Goal: Task Accomplishment & Management: Manage account settings

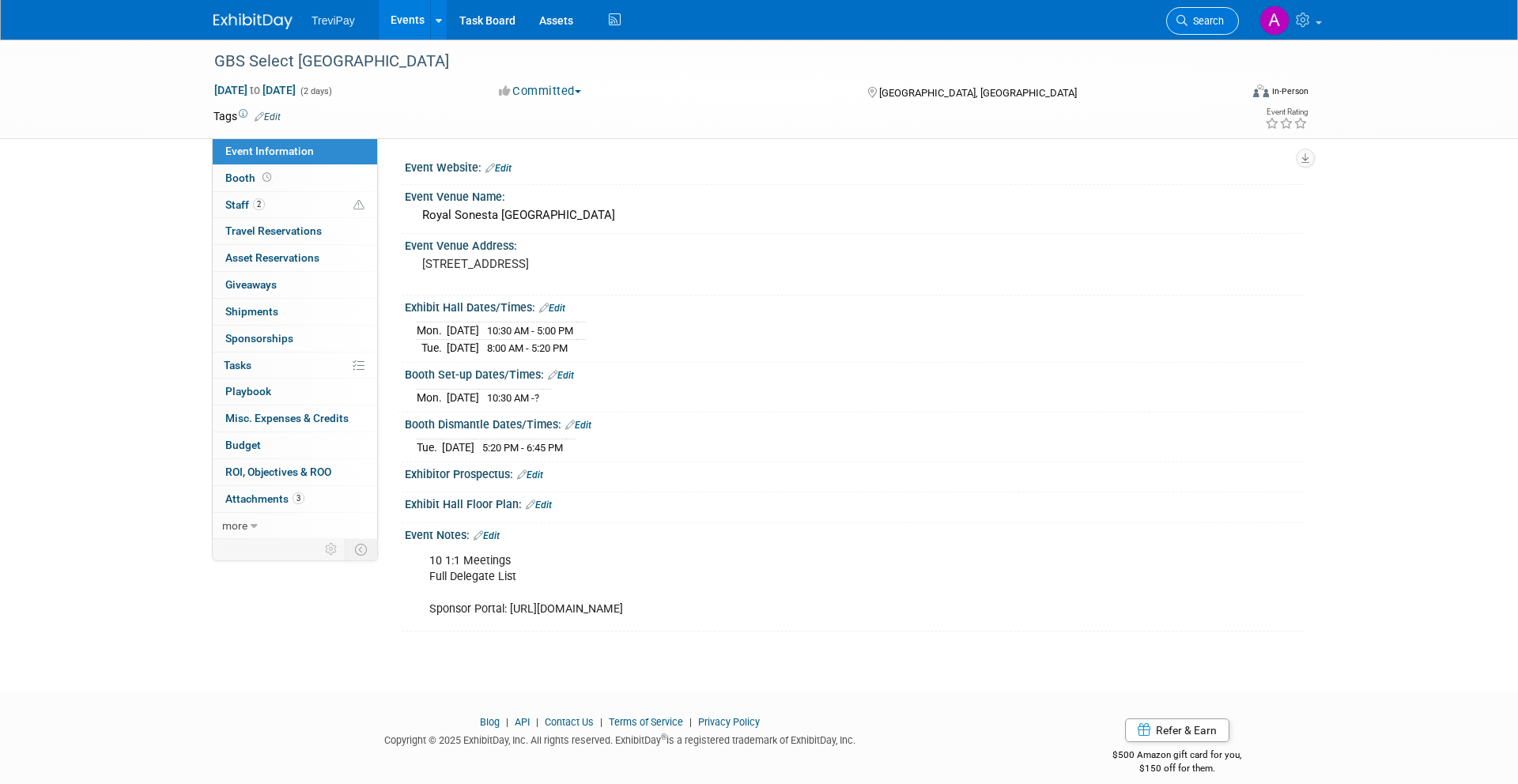
click at [1195, 27] on link "Search" at bounding box center [1202, 20] width 73 height 28
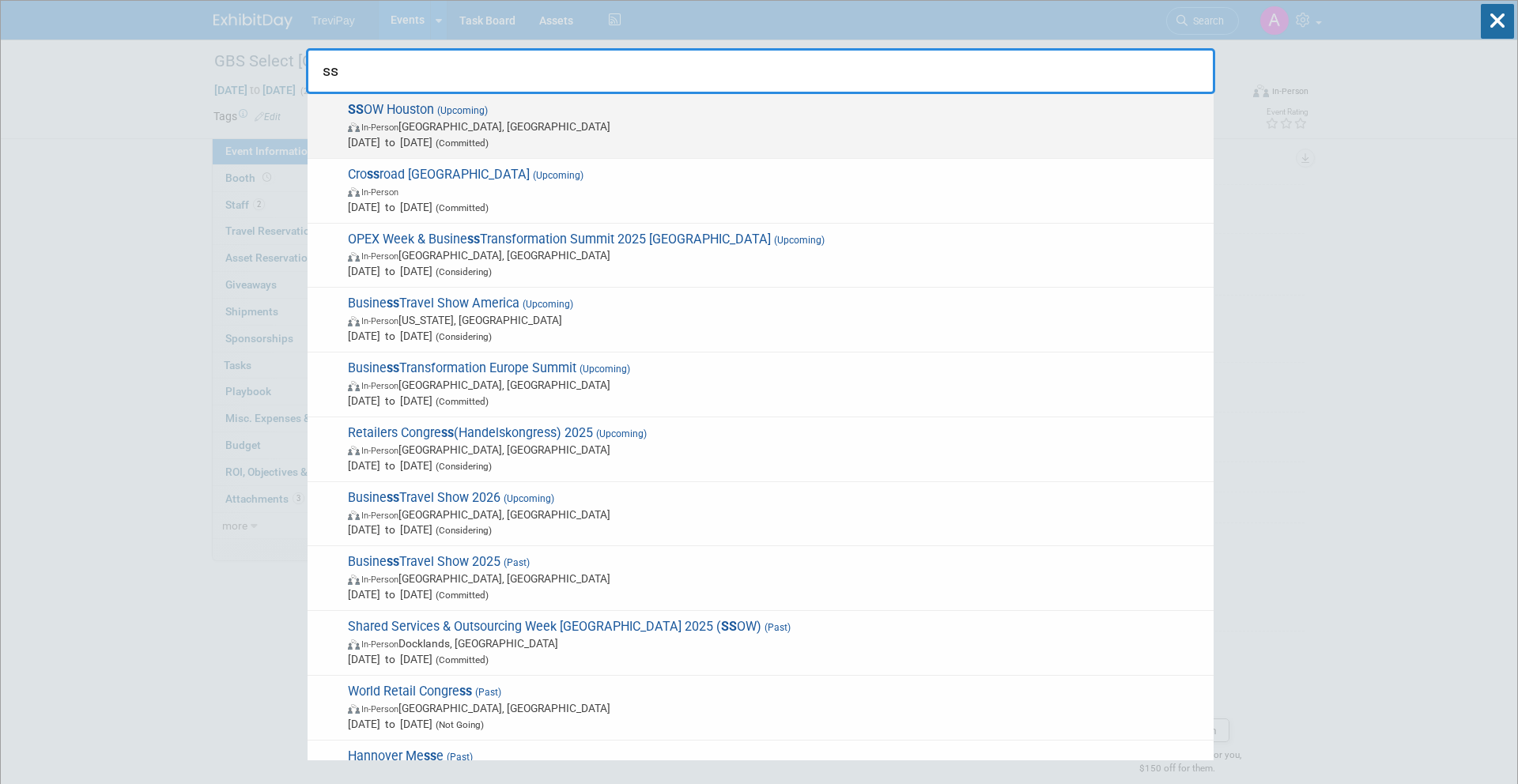
type input "ss"
click at [876, 138] on span "Sep 15, 2025 to Sep 18, 2025 (Committed)" at bounding box center [777, 142] width 858 height 16
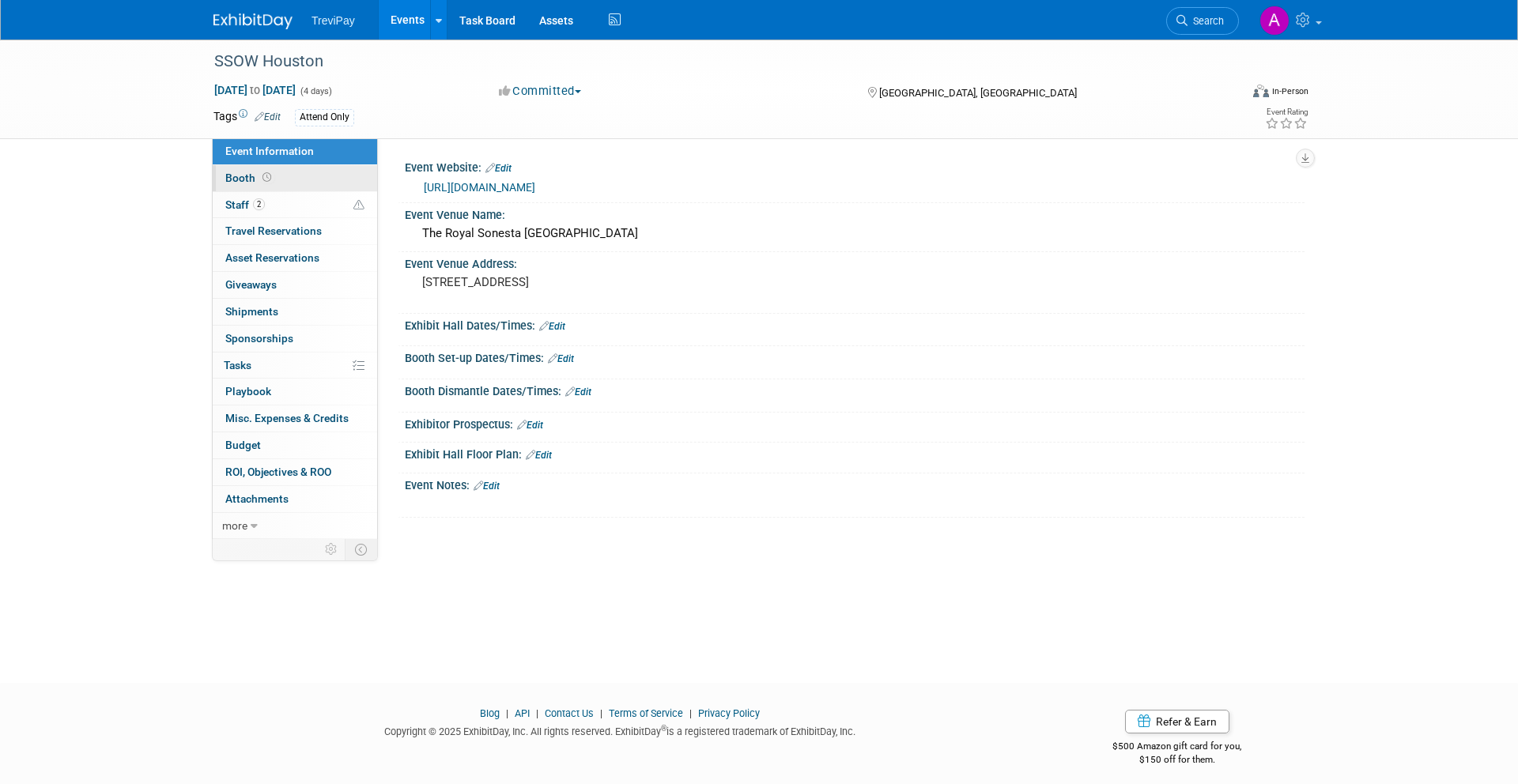
click at [325, 186] on link "Booth" at bounding box center [295, 178] width 164 height 26
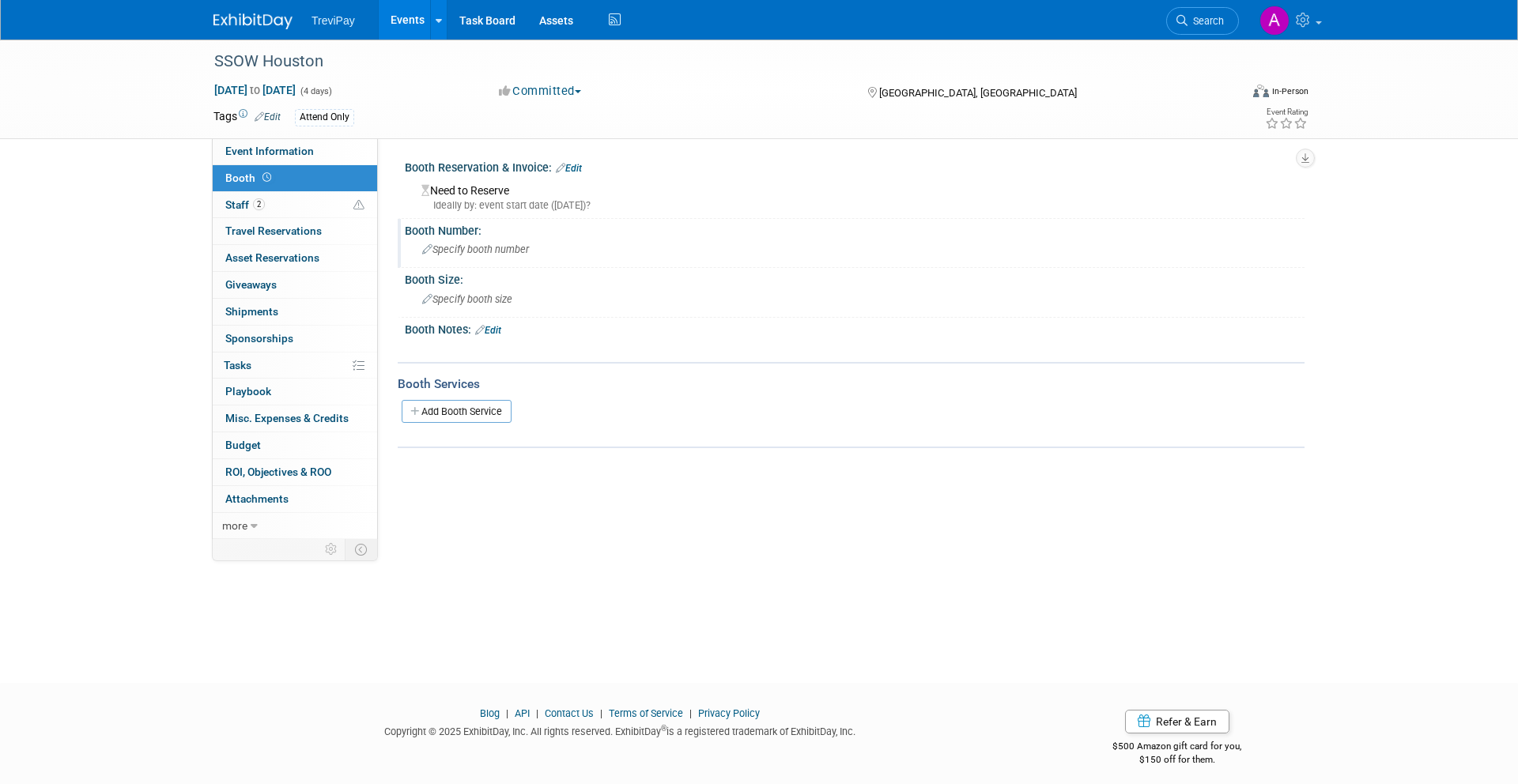
click at [496, 255] on div "Specify booth number" at bounding box center [855, 249] width 876 height 24
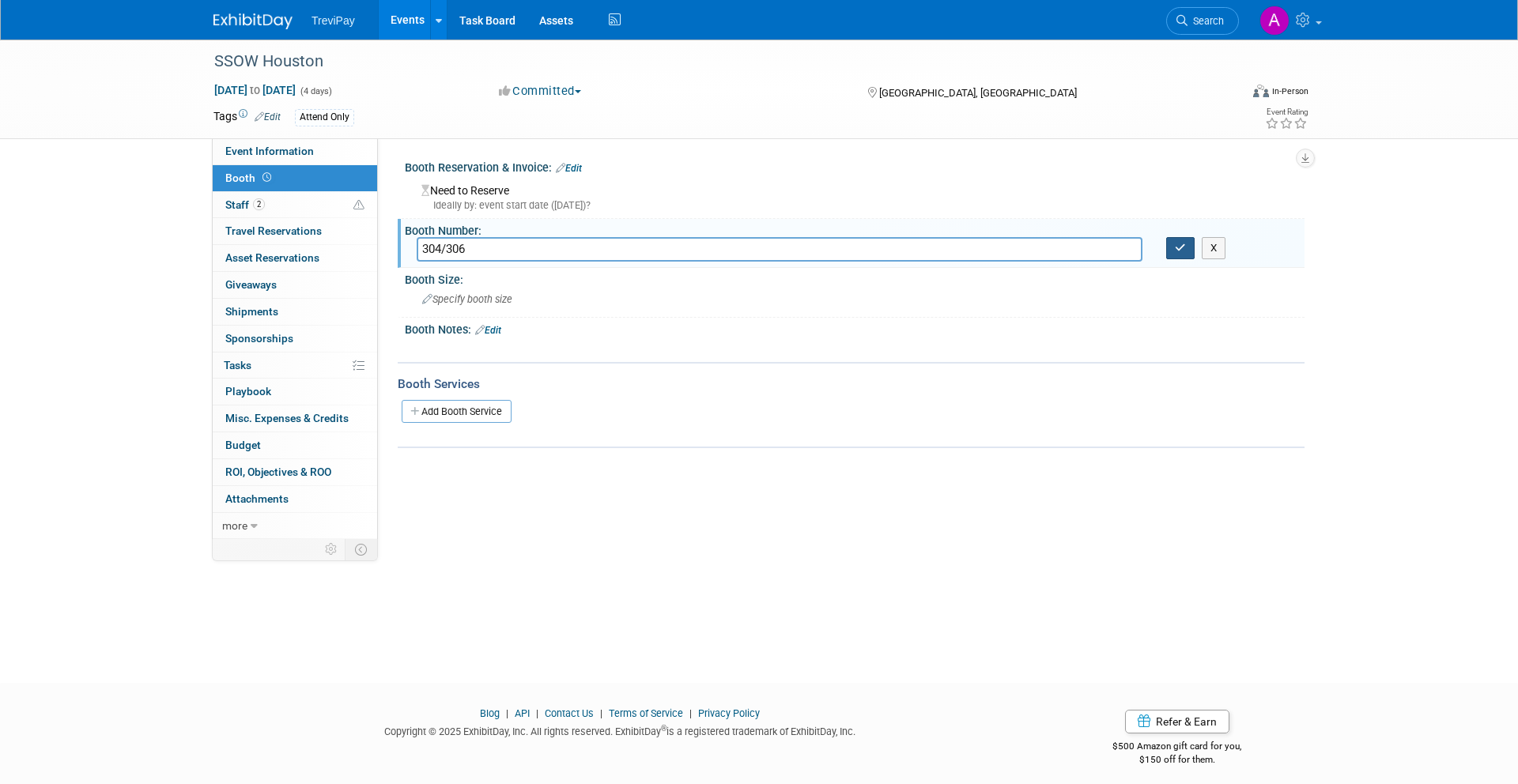
type input "304/306"
click at [1181, 242] on icon "button" at bounding box center [1180, 247] width 11 height 10
